Goal: Use online tool/utility: Utilize a website feature to perform a specific function

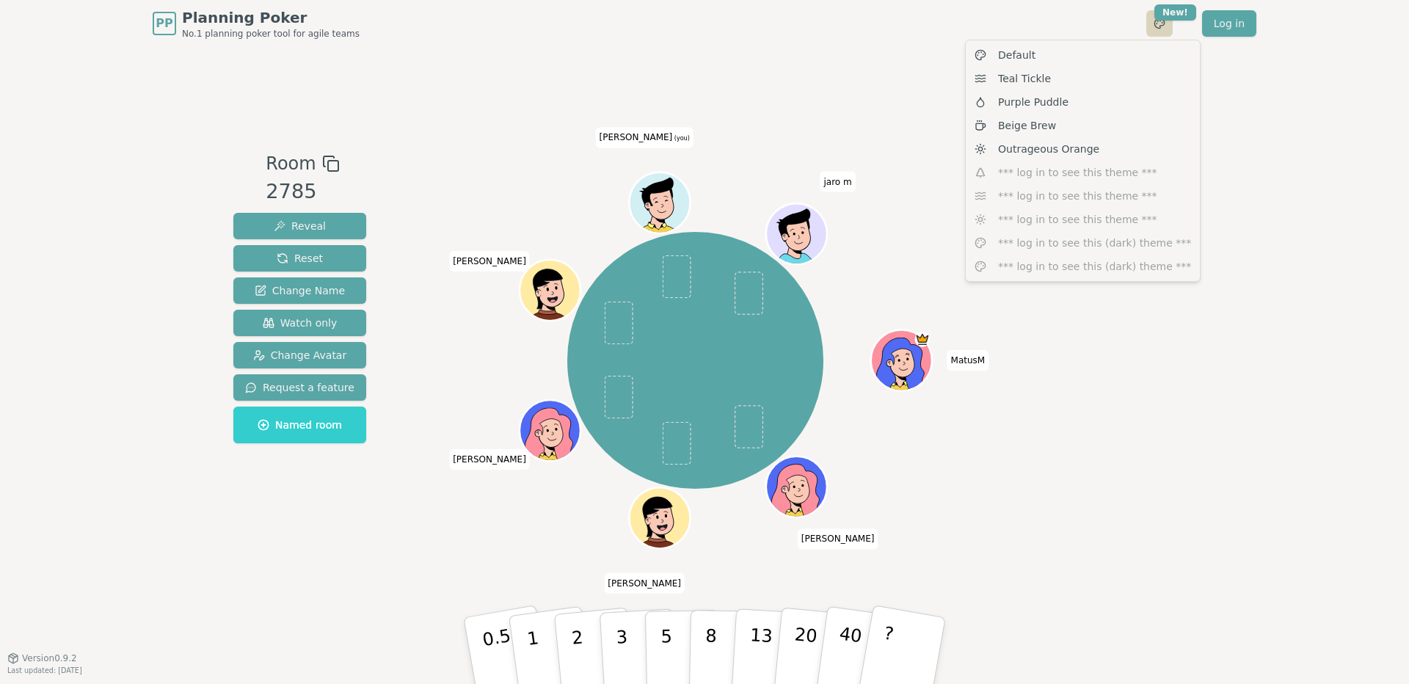
click at [1158, 27] on html "PP Planning Poker No.1 planning poker tool for agile teams Toggle theme New! Lo…" at bounding box center [704, 342] width 1409 height 684
click at [690, 73] on html "PP Planning Poker No.1 planning poker tool for agile teams Toggle theme New! Lo…" at bounding box center [704, 342] width 1409 height 684
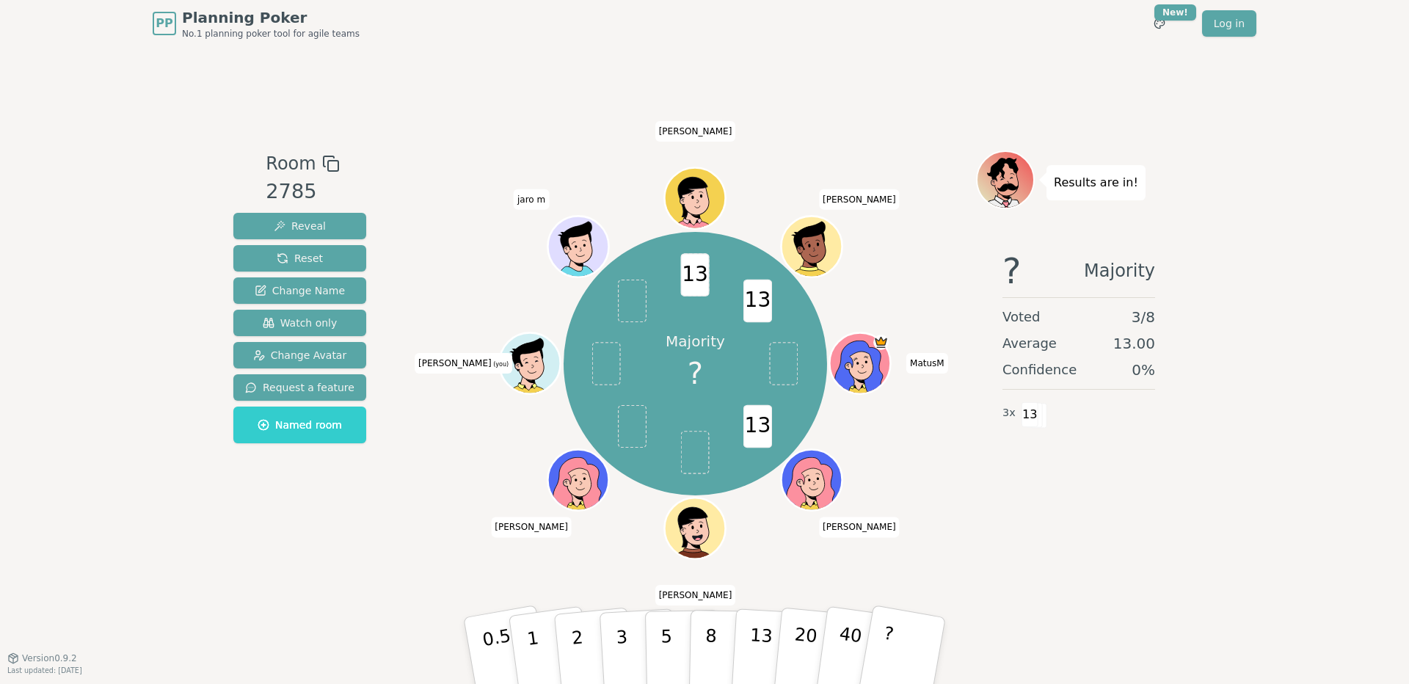
click at [1365, 249] on div "PP Planning Poker No.1 planning poker tool for agile teams Toggle theme New! Lo…" at bounding box center [704, 342] width 1409 height 684
drag, startPoint x: 756, startPoint y: 431, endPoint x: 408, endPoint y: 514, distance: 358.1
click at [408, 514] on div "Room 2785 Reveal Reset Change Name Watch only Change Avatar Request a feature N…" at bounding box center [704, 352] width 954 height 404
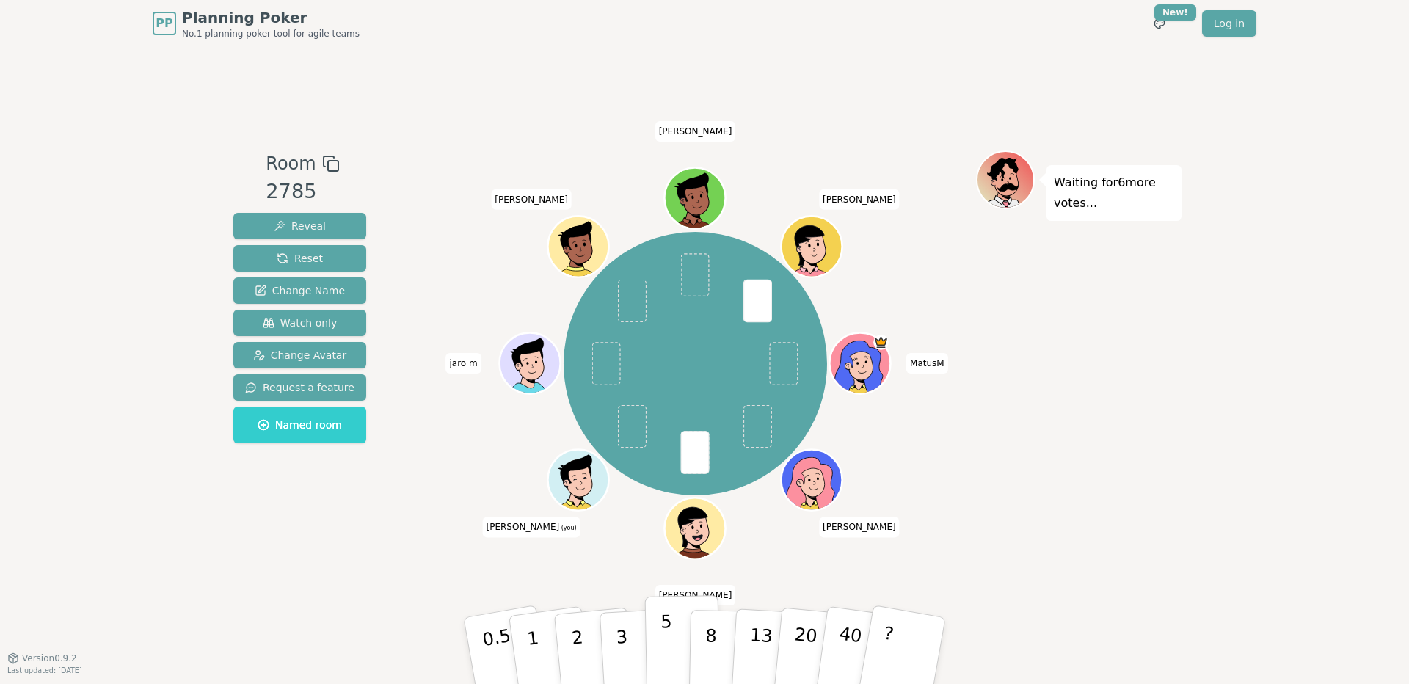
click at [674, 644] on button "5" at bounding box center [683, 651] width 76 height 112
click at [715, 633] on button "8" at bounding box center [727, 651] width 76 height 112
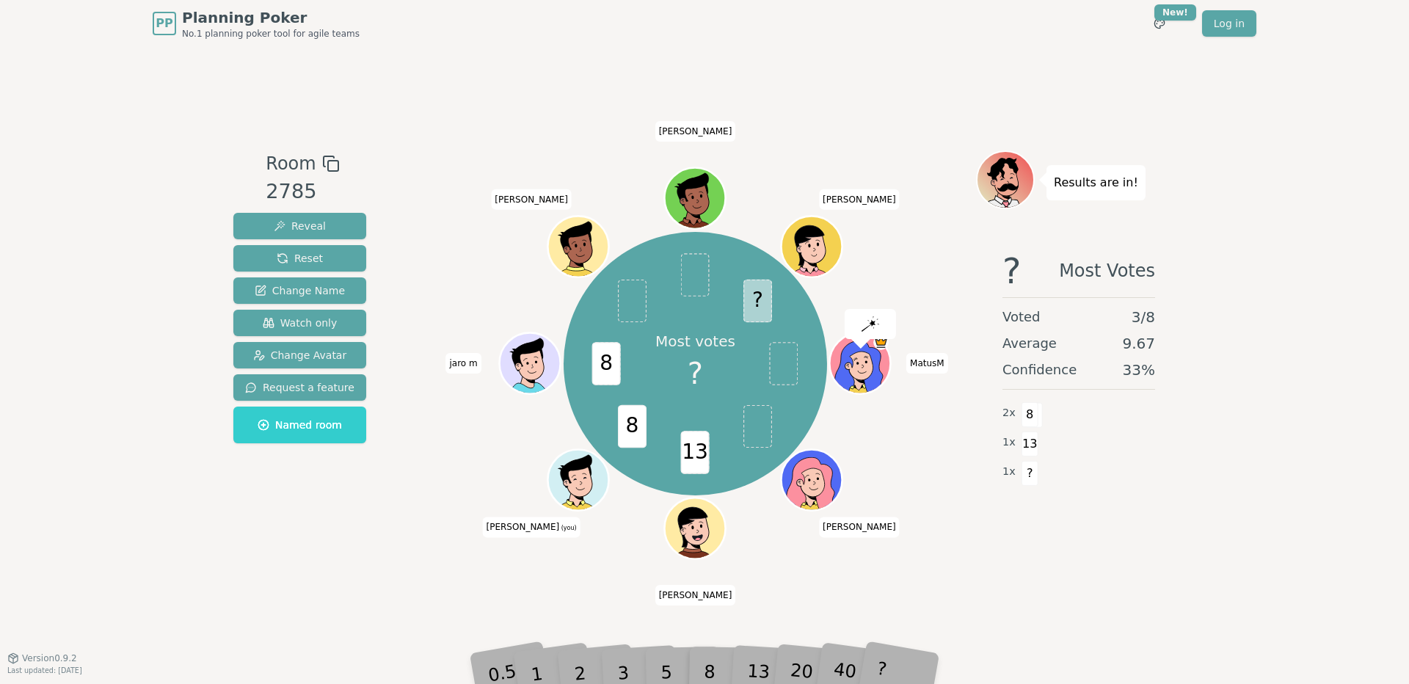
click at [745, 632] on div "8" at bounding box center [726, 650] width 45 height 52
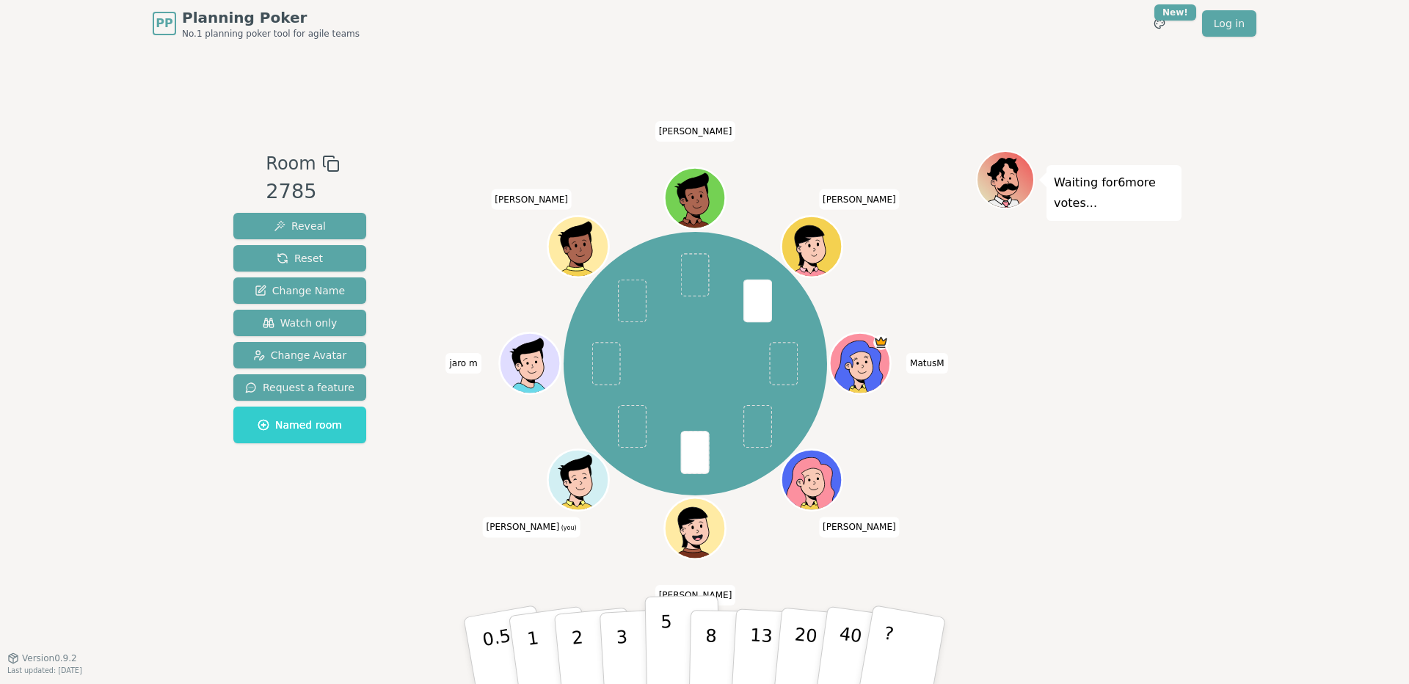
click at [673, 629] on button "5" at bounding box center [683, 651] width 76 height 112
drag, startPoint x: 706, startPoint y: 646, endPoint x: 665, endPoint y: 555, distance: 99.2
click at [706, 646] on p "8" at bounding box center [710, 664] width 12 height 79
click at [698, 640] on button "8" at bounding box center [727, 651] width 76 height 112
click at [591, 474] on icon at bounding box center [580, 476] width 47 height 7
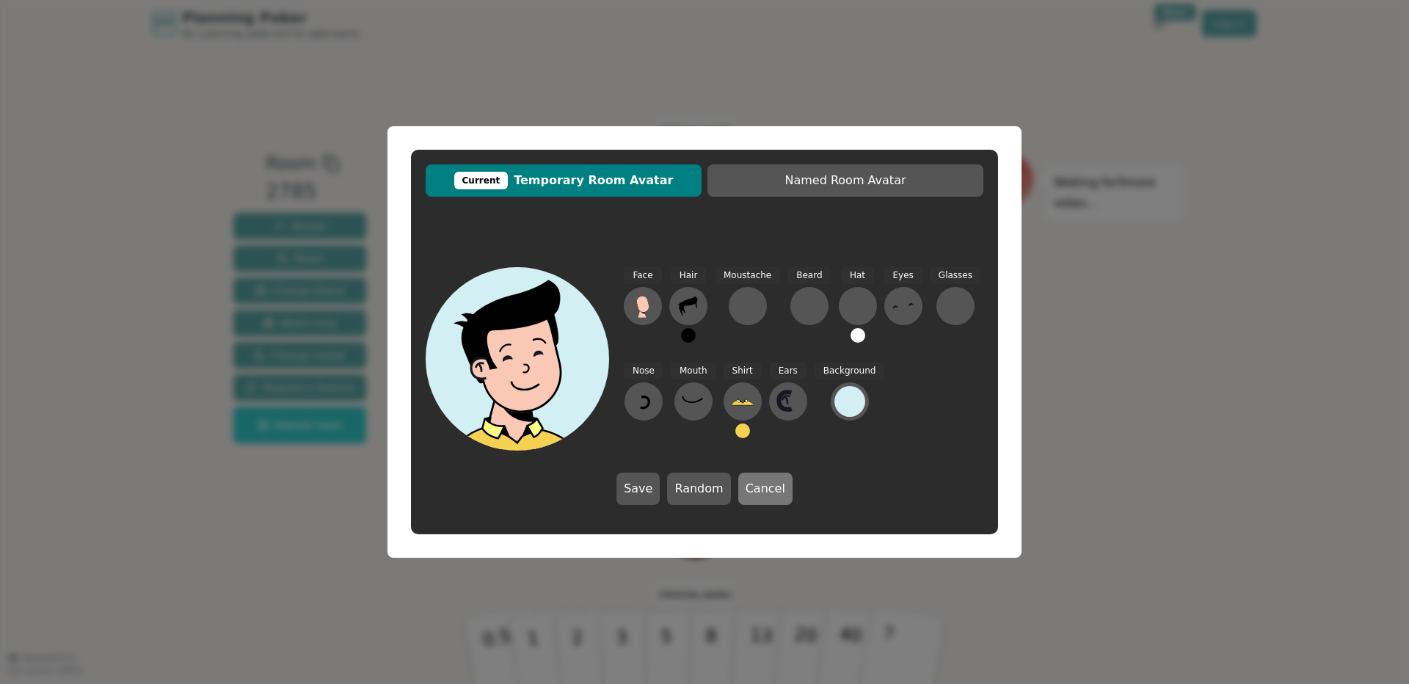
click at [778, 480] on button "Cancel" at bounding box center [765, 489] width 54 height 32
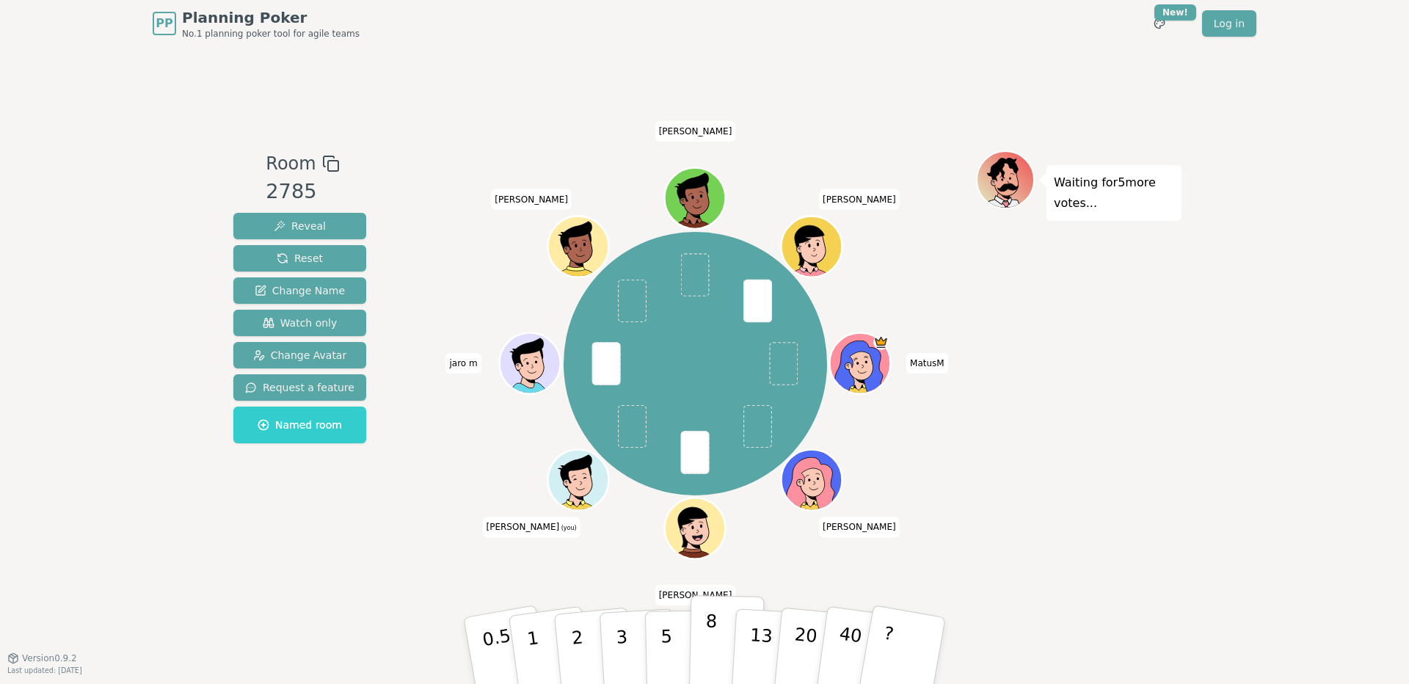
click at [710, 641] on p "8" at bounding box center [710, 649] width 12 height 79
click at [682, 619] on button "5" at bounding box center [683, 651] width 76 height 112
click at [696, 635] on button "8" at bounding box center [727, 651] width 76 height 112
click at [714, 658] on button "8" at bounding box center [727, 651] width 76 height 112
click at [700, 631] on button "8" at bounding box center [727, 651] width 76 height 112
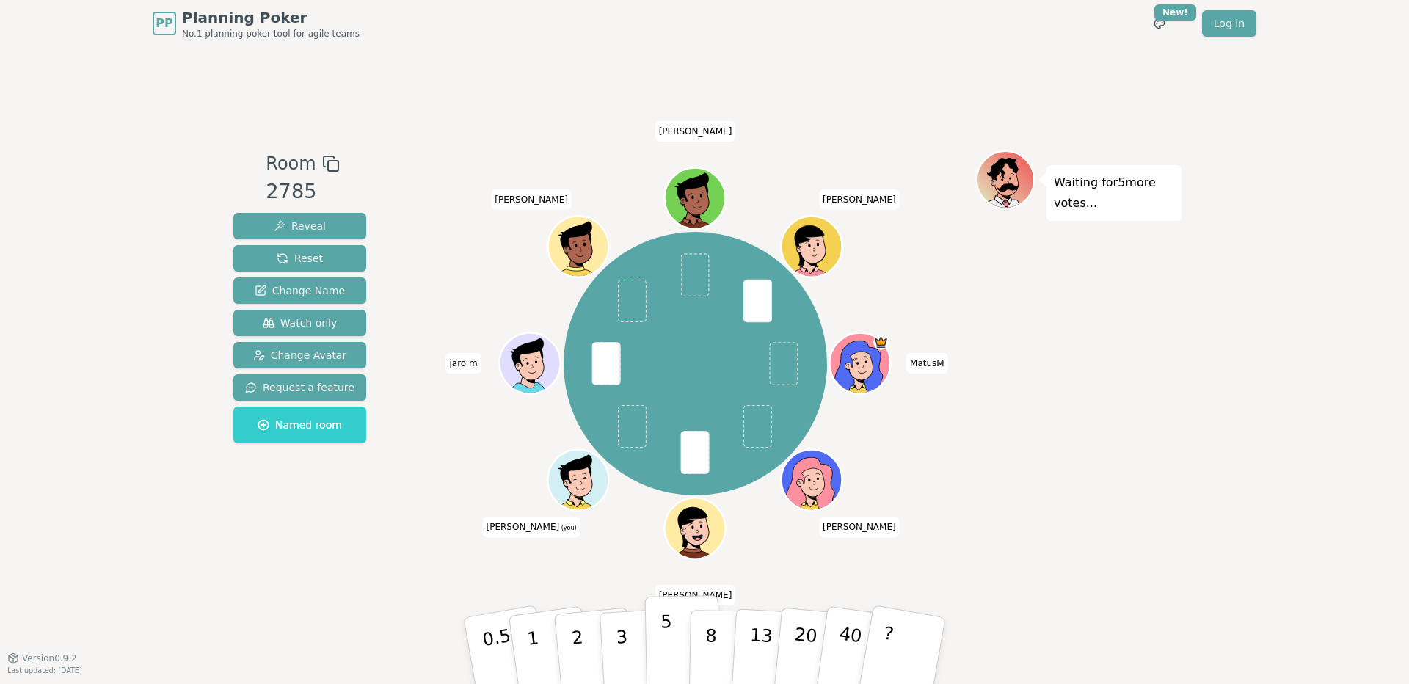
click at [660, 636] on p "5" at bounding box center [666, 650] width 12 height 79
click at [677, 636] on button "5" at bounding box center [683, 651] width 76 height 112
